Goal: Share content: Share content

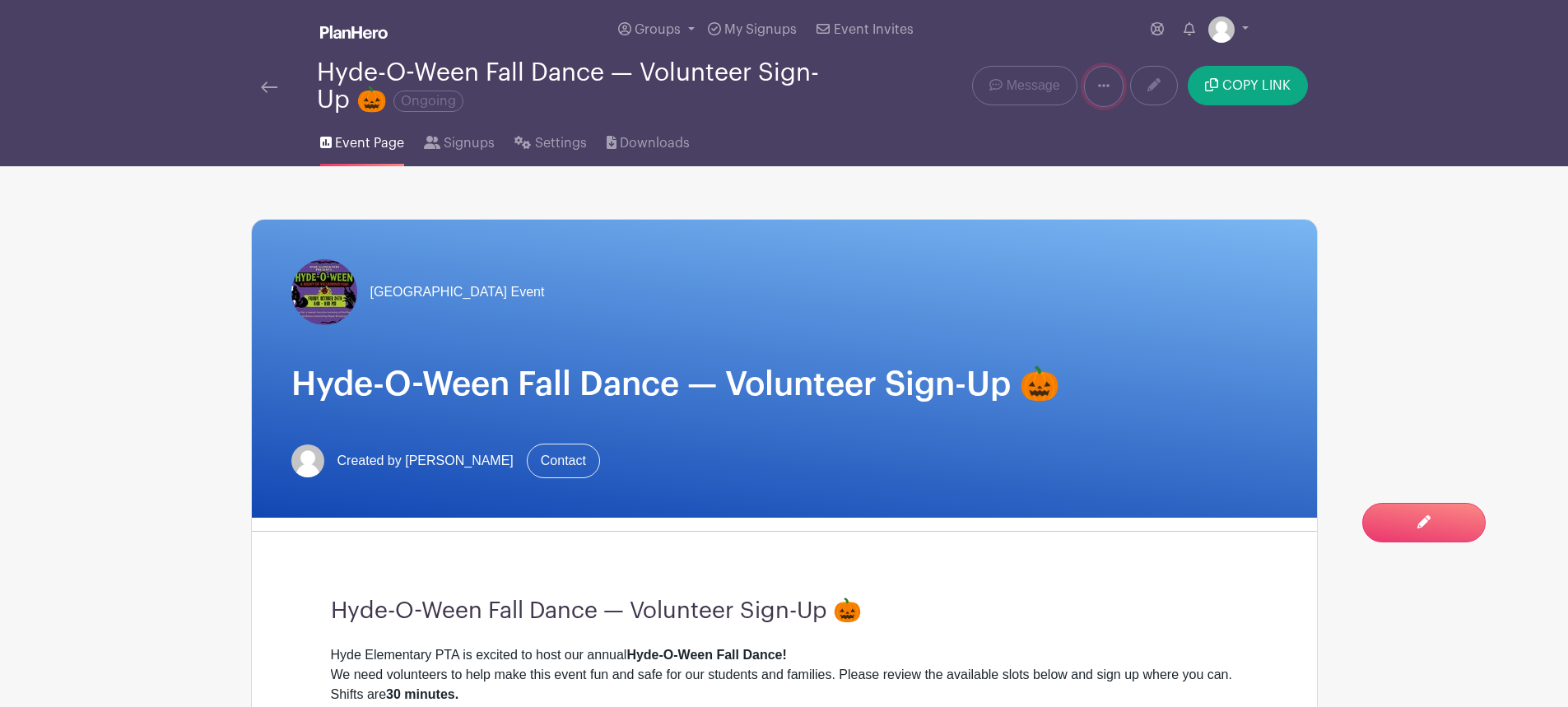
click at [1100, 80] on icon at bounding box center [1104, 86] width 12 height 14
click at [469, 146] on span "Signups" at bounding box center [469, 143] width 51 height 19
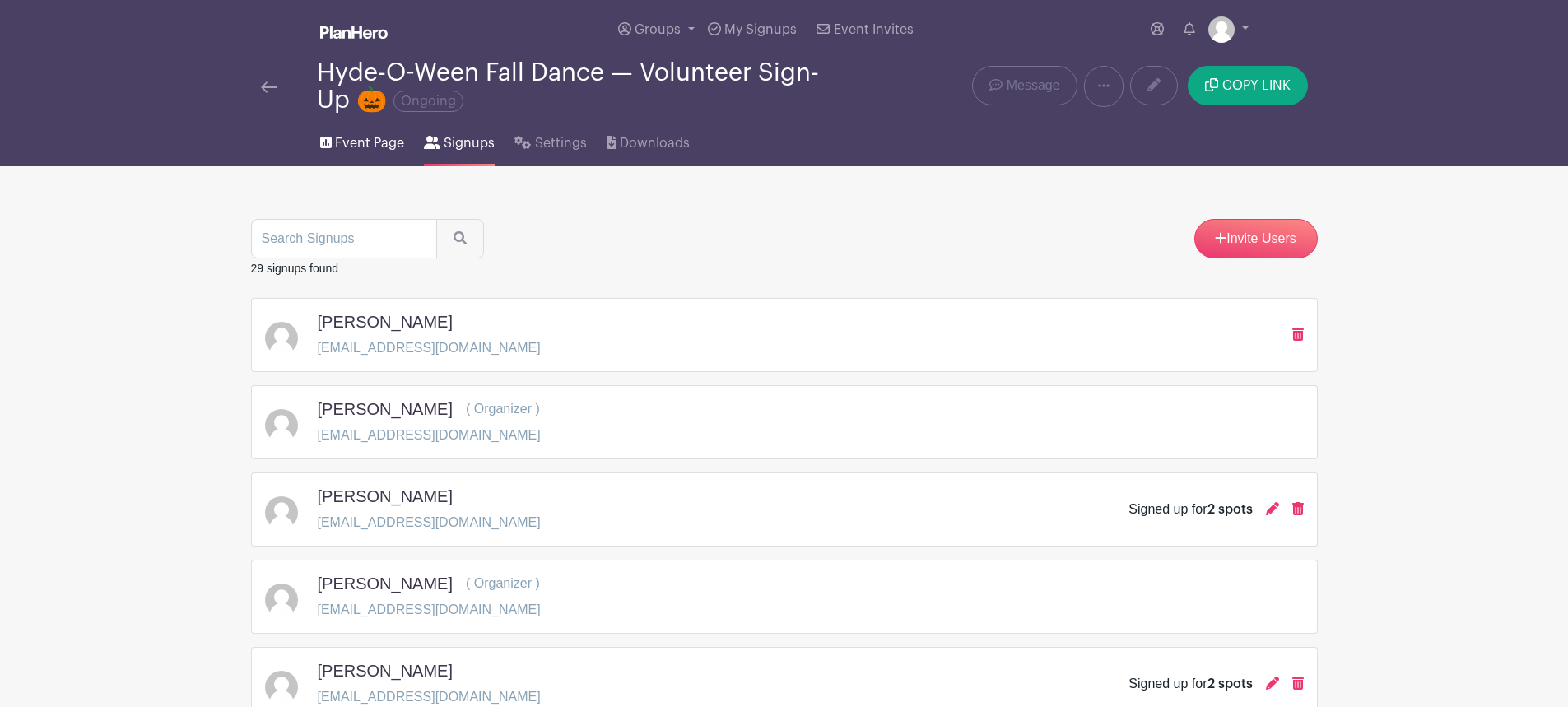
click at [351, 137] on span "Event Page" at bounding box center [369, 143] width 69 height 19
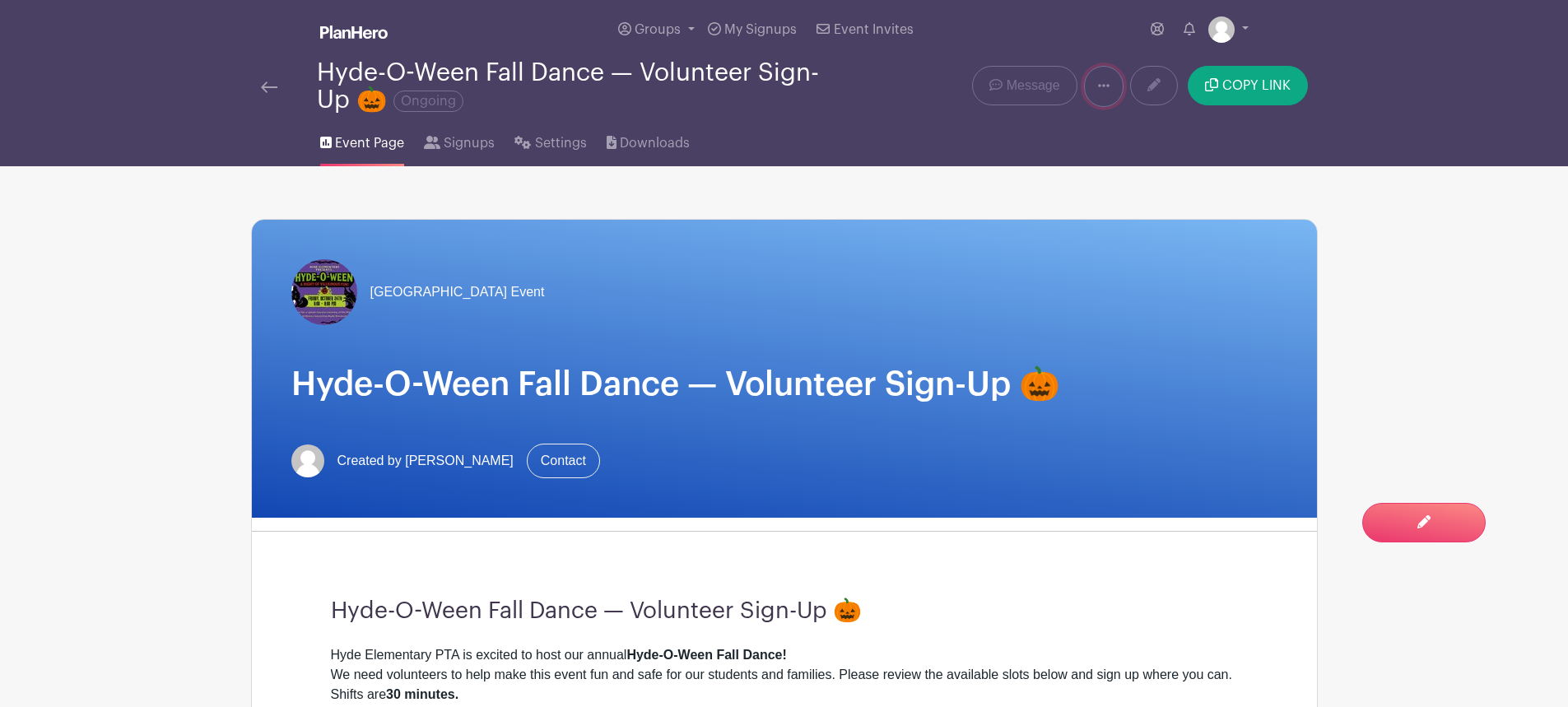
click at [1095, 80] on link at bounding box center [1104, 86] width 40 height 42
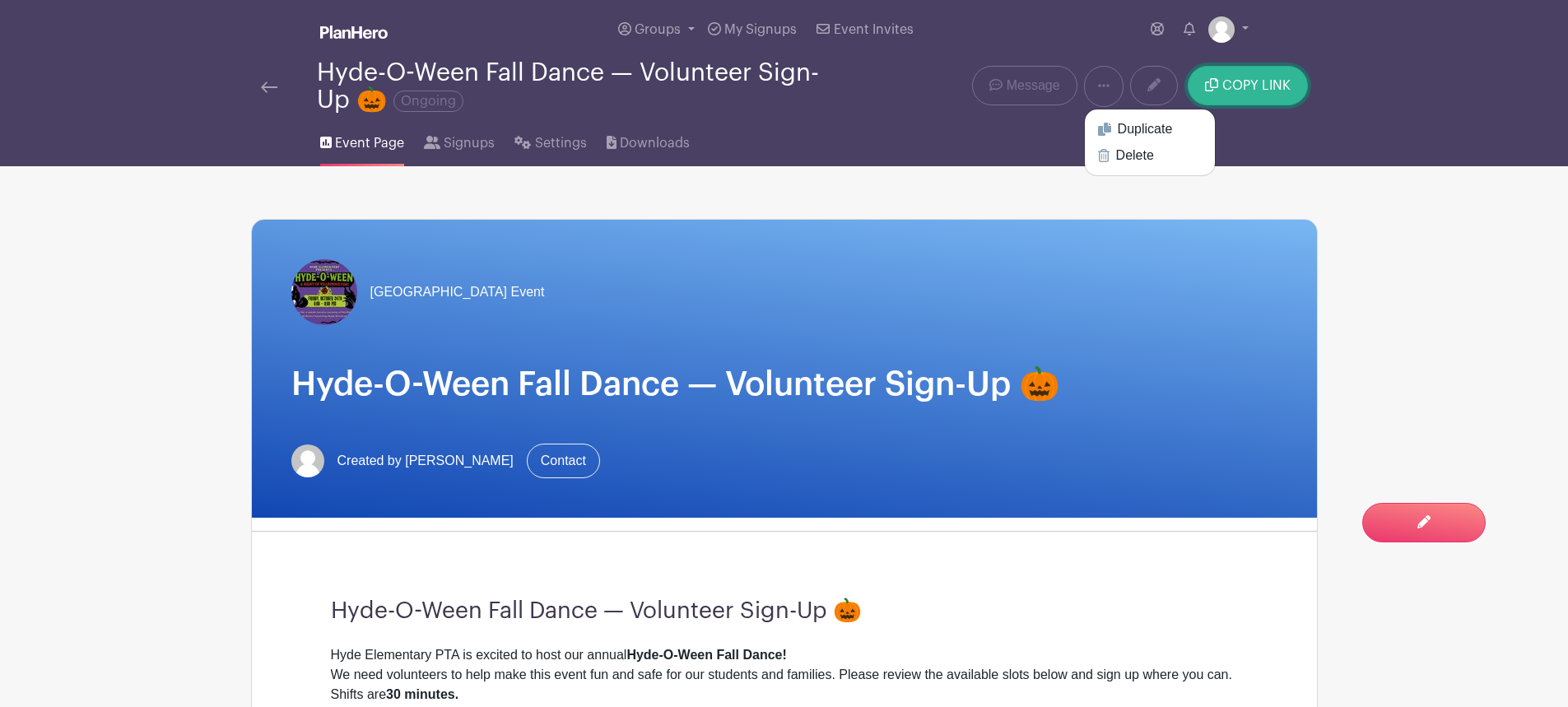
click at [1259, 74] on button "COPY LINK" at bounding box center [1247, 85] width 119 height 40
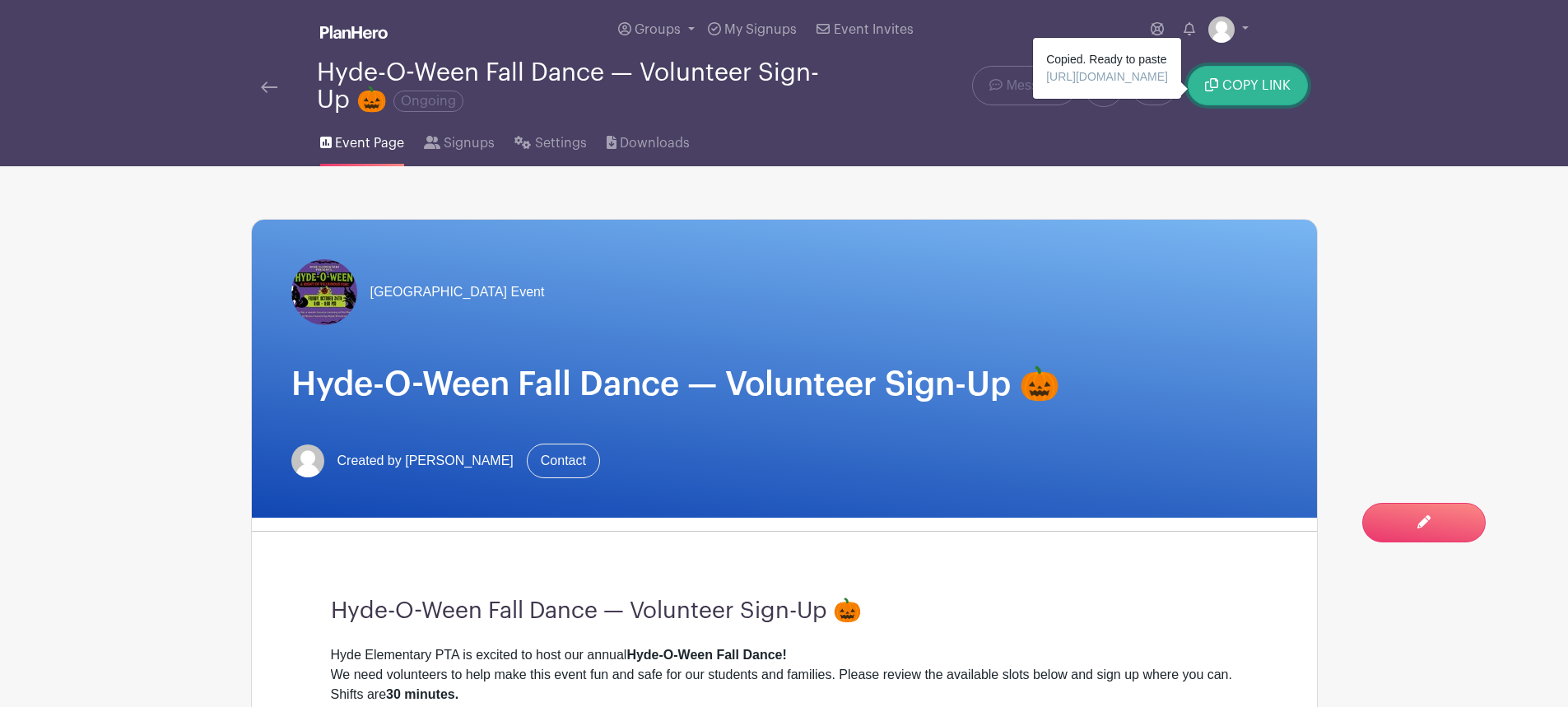
click at [1258, 78] on button "COPY LINK" at bounding box center [1247, 85] width 119 height 40
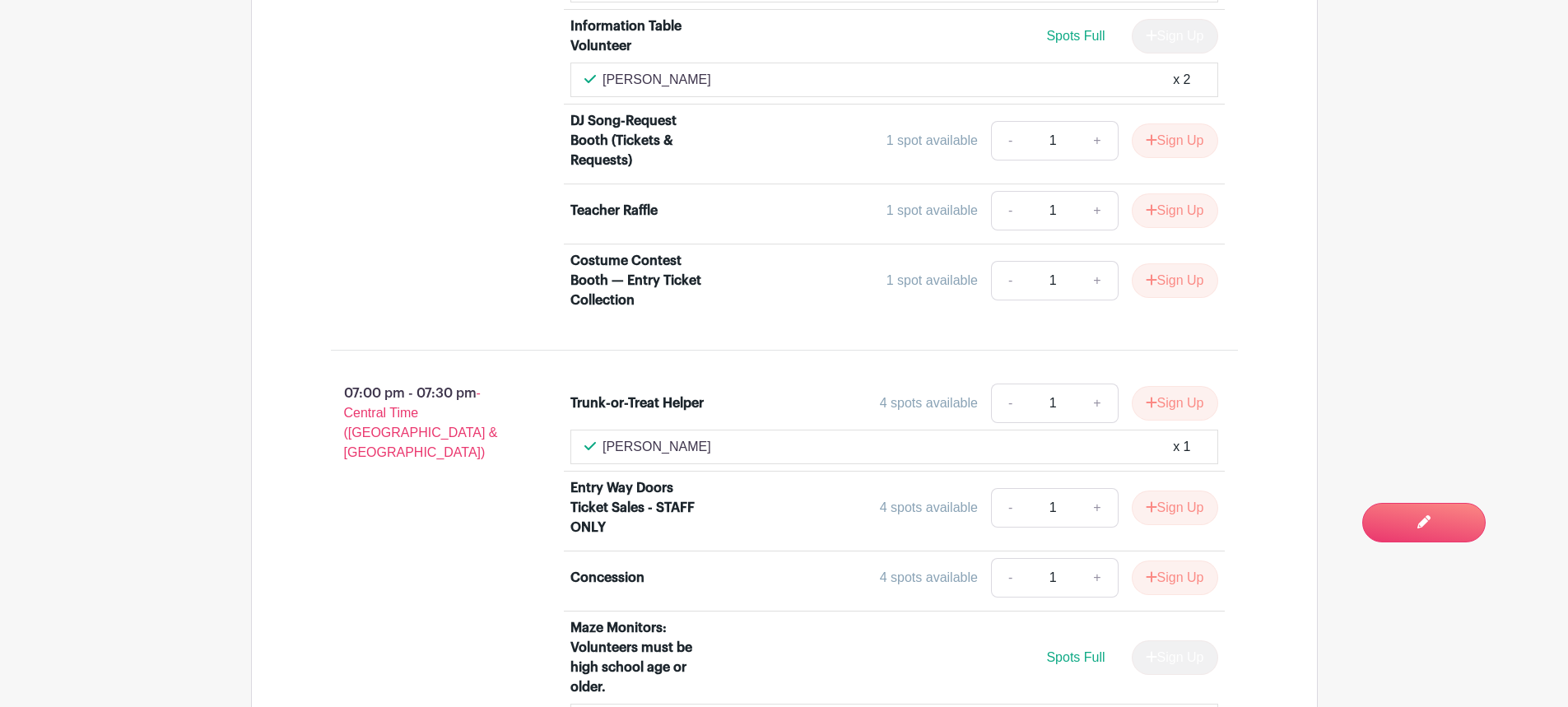
scroll to position [4821, 0]
